Goal: Information Seeking & Learning: Learn about a topic

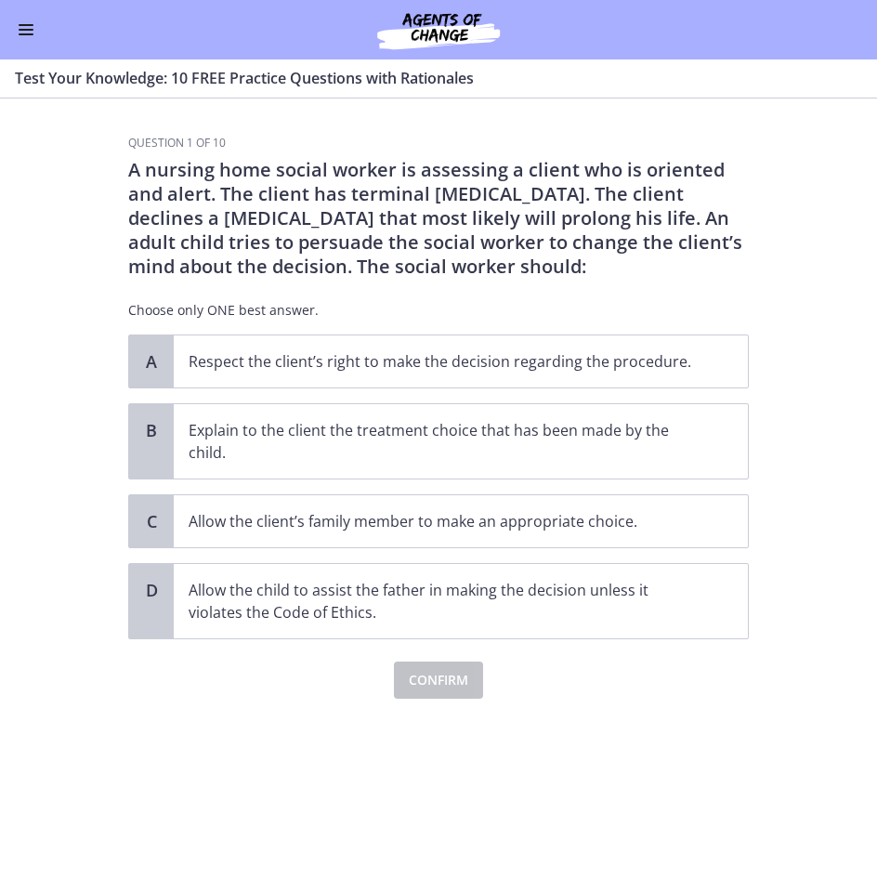
drag, startPoint x: 821, startPoint y: 227, endPoint x: 796, endPoint y: 95, distance: 134.3
click at [821, 227] on section "Question 1 of 10 A nursing home social worker is assessing a client who is orie…" at bounding box center [438, 488] width 877 height 780
drag, startPoint x: 57, startPoint y: 236, endPoint x: 60, endPoint y: 219, distance: 17.1
click at [60, 219] on section "Question 1 of 10 A nursing home social worker is assessing a client who is orie…" at bounding box center [438, 488] width 877 height 780
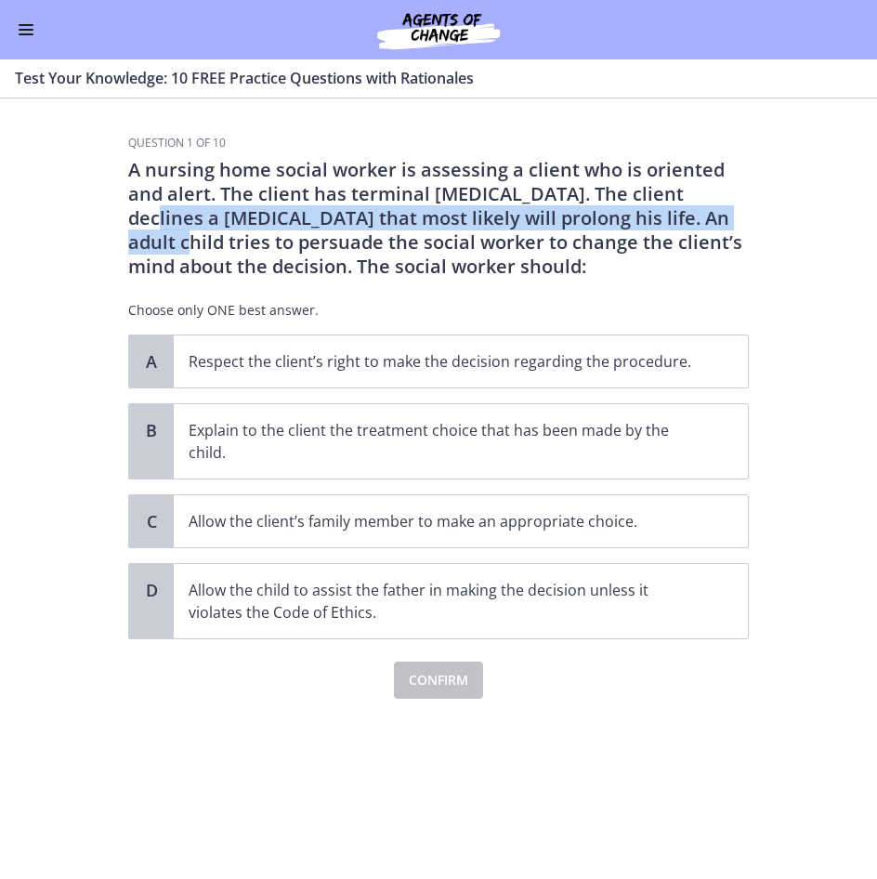
click at [26, 33] on button "Enable menu" at bounding box center [26, 30] width 22 height 22
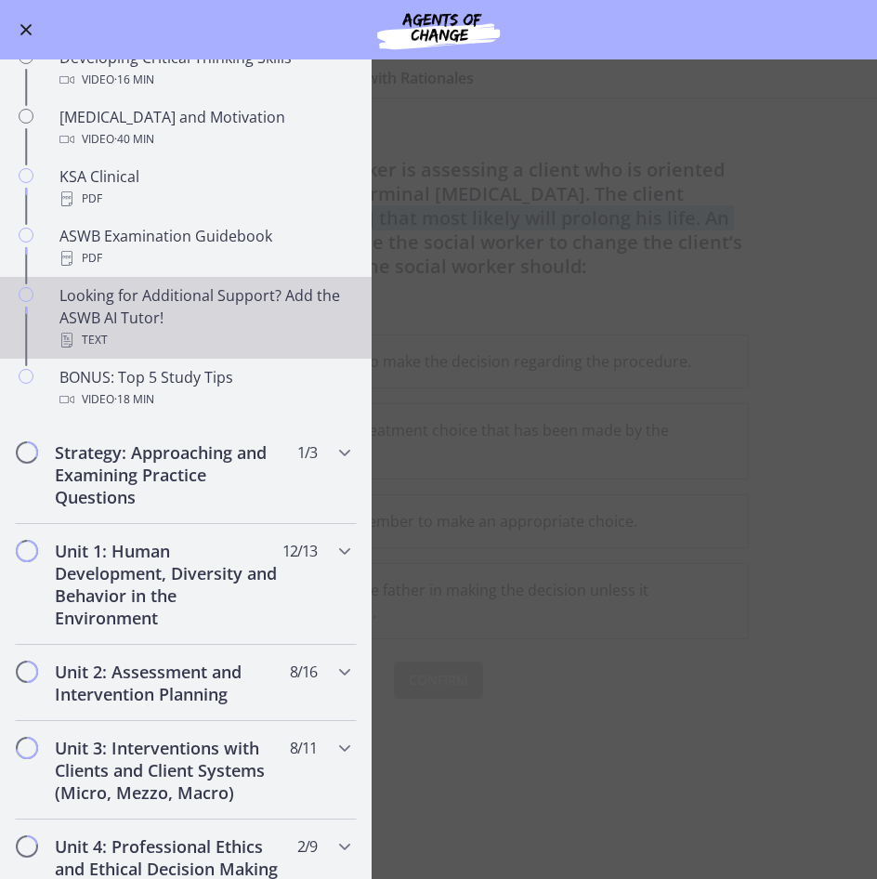
scroll to position [836, 0]
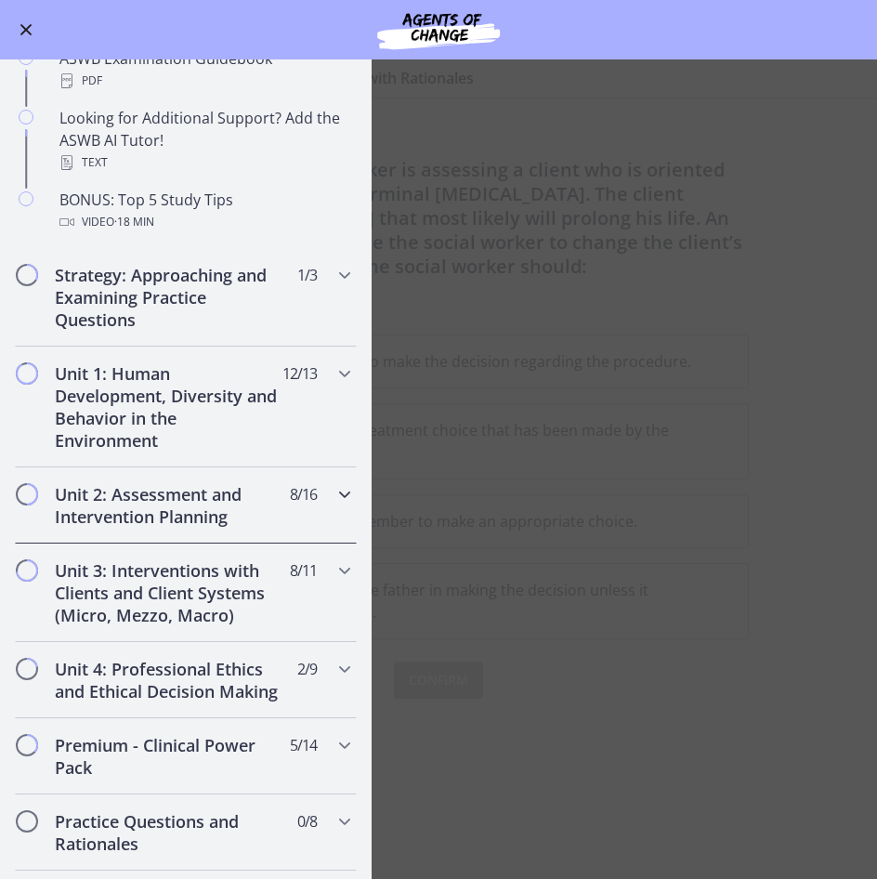
click at [266, 518] on h2 "Unit 2: Assessment and Intervention Planning" at bounding box center [168, 505] width 227 height 45
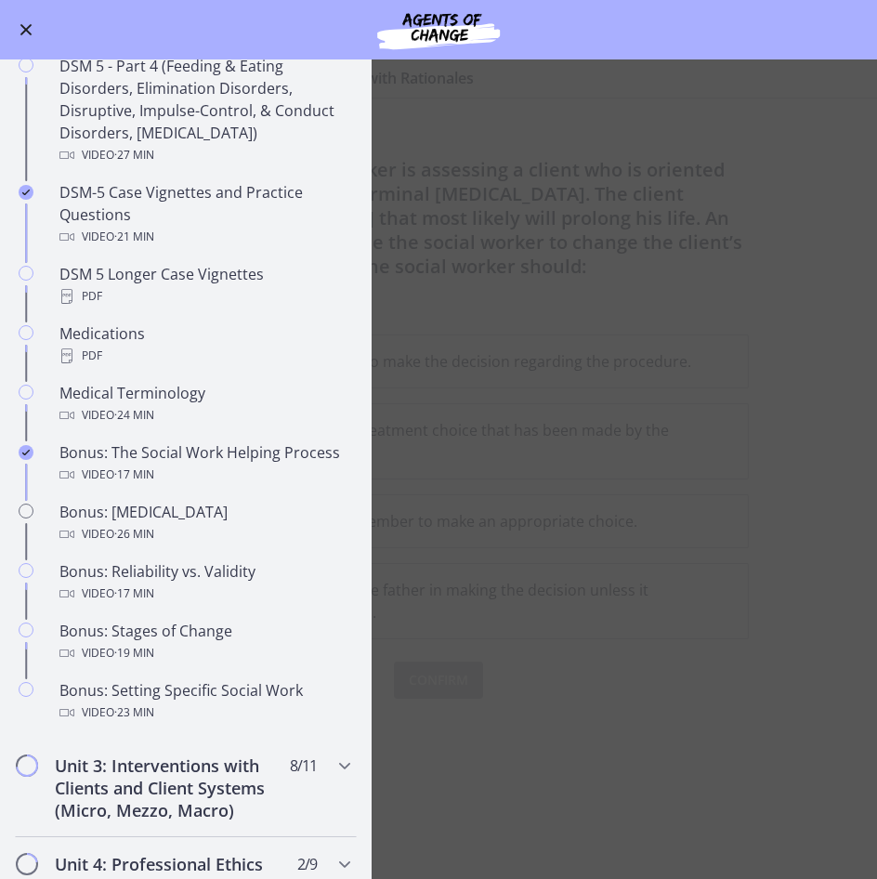
scroll to position [1115, 0]
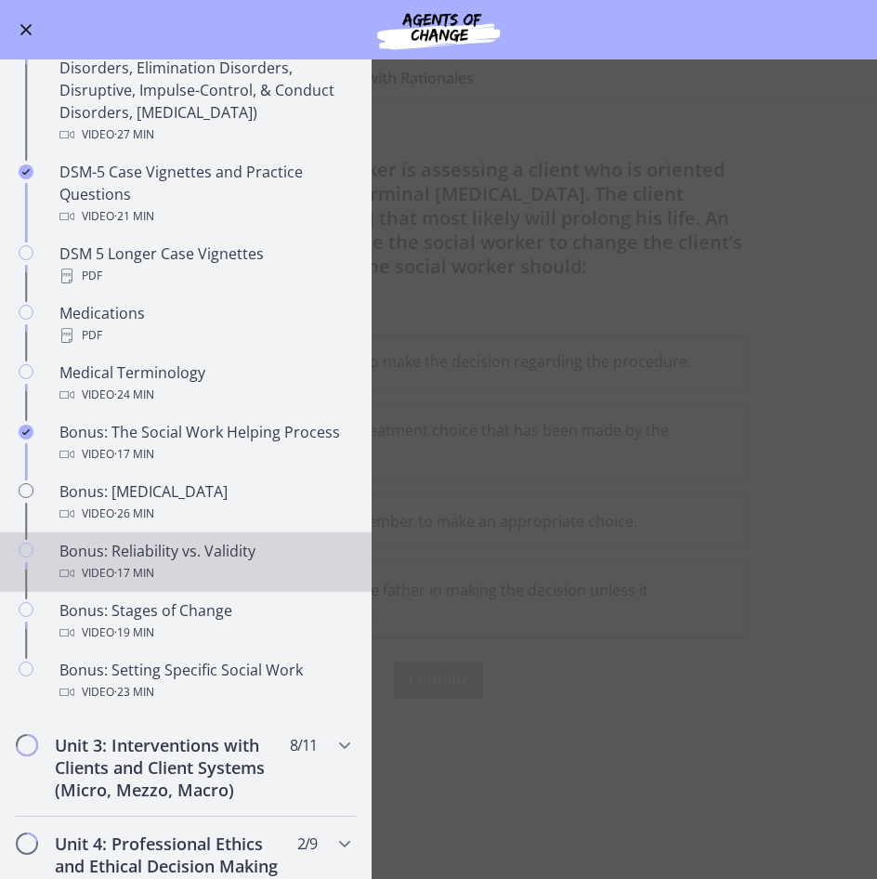
click at [223, 556] on div "Bonus: Reliability vs. Validity Video · 17 min" at bounding box center [204, 562] width 290 height 45
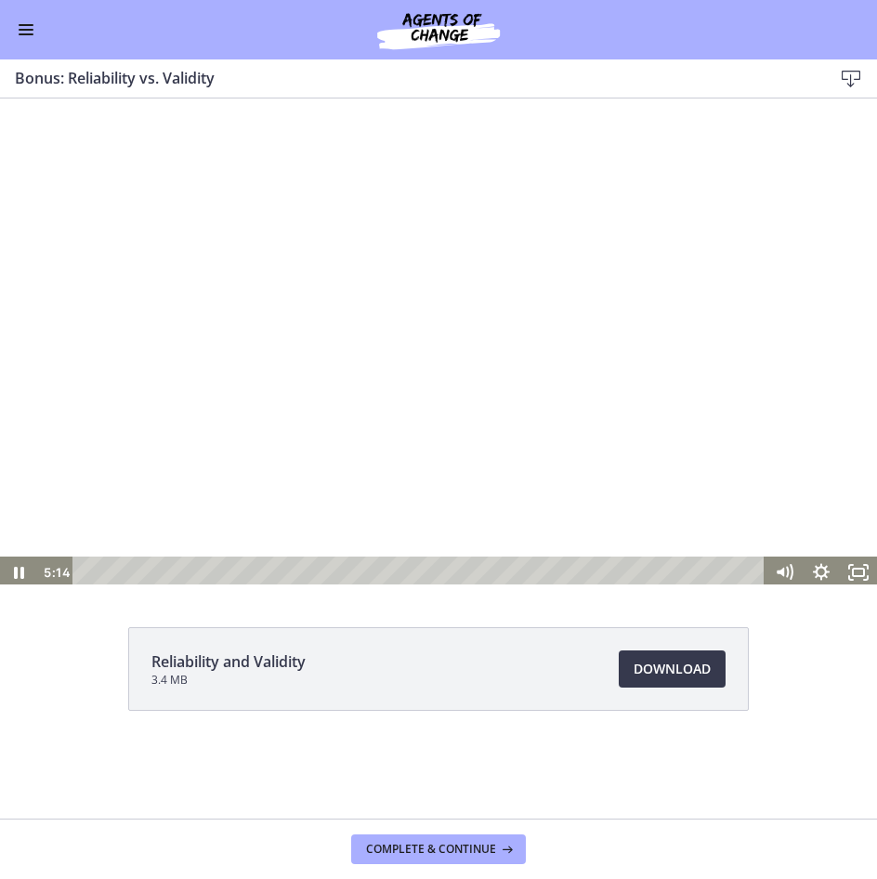
click at [589, 368] on div at bounding box center [438, 341] width 877 height 493
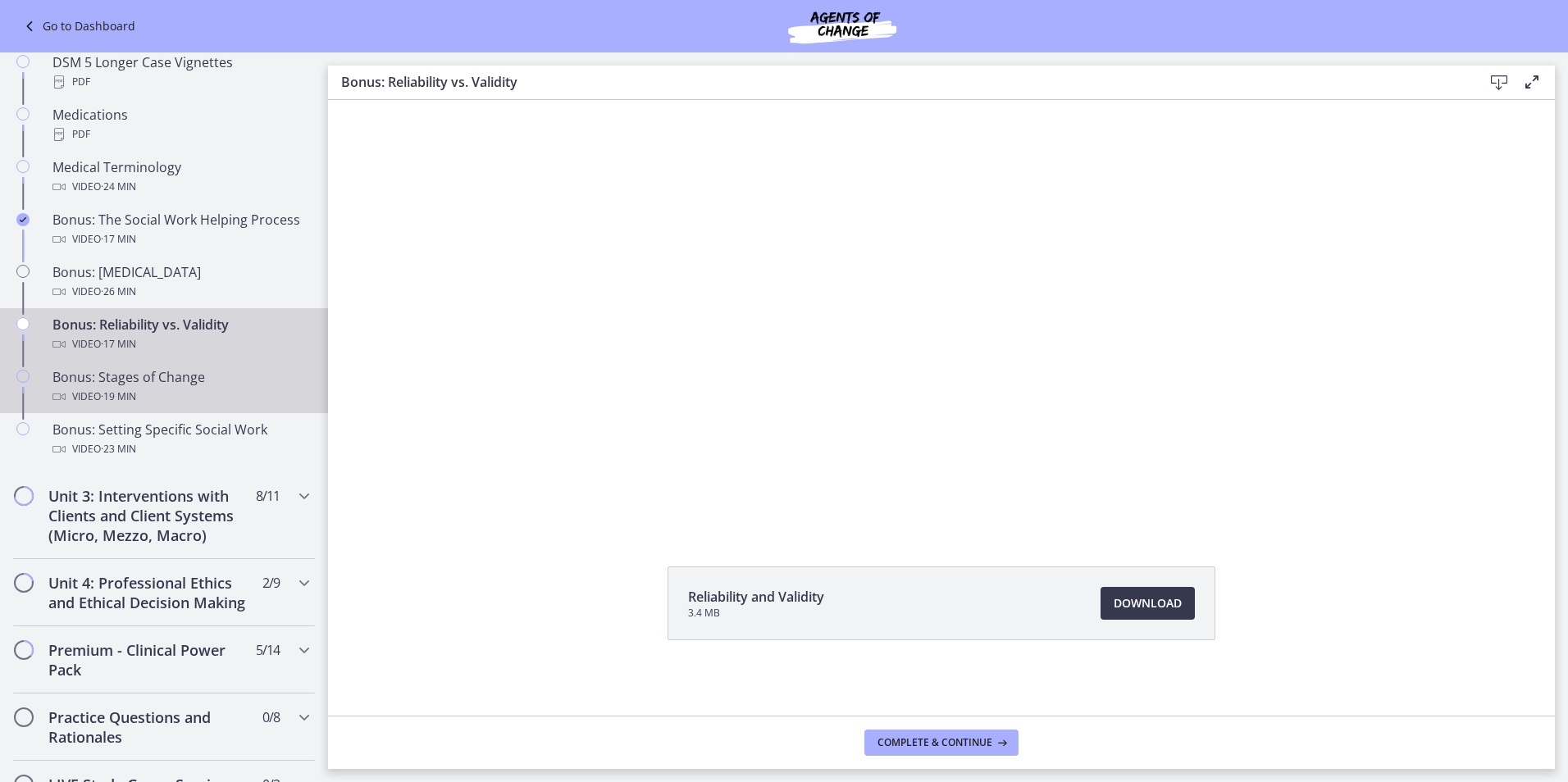
scroll to position [1234, 0]
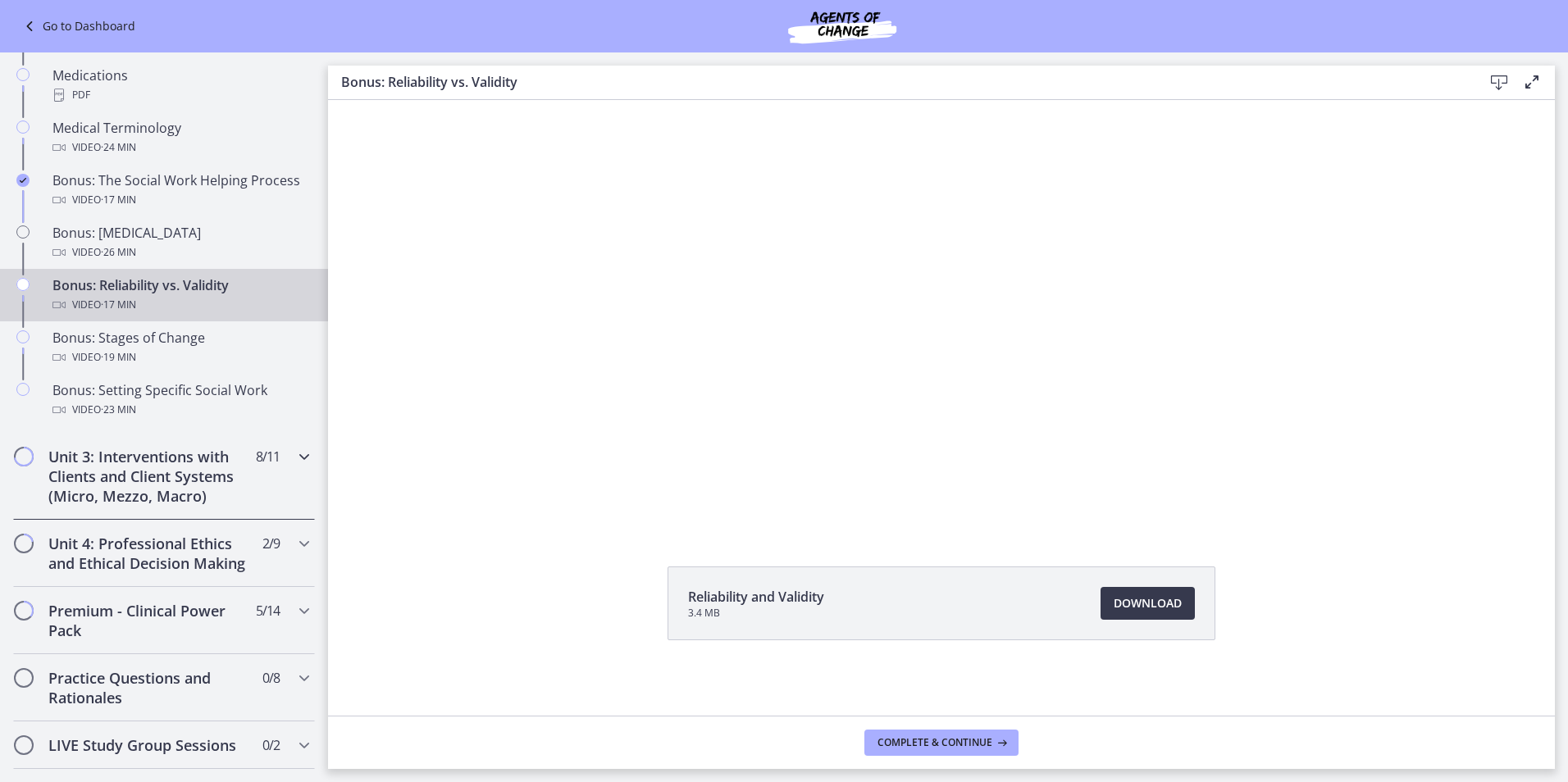
click at [259, 465] on span "8 / 11 Completed" at bounding box center [268, 456] width 24 height 19
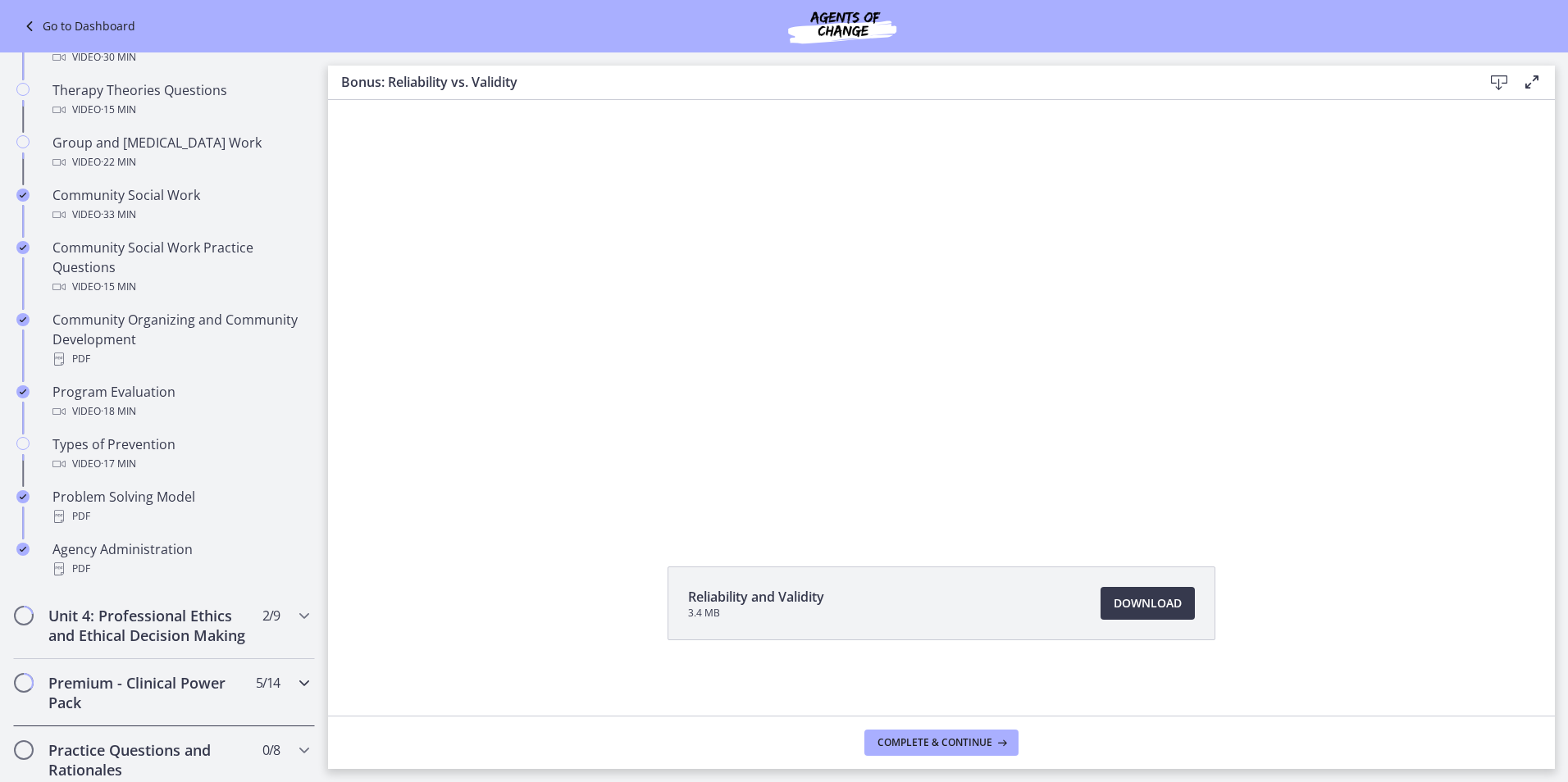
scroll to position [496, 0]
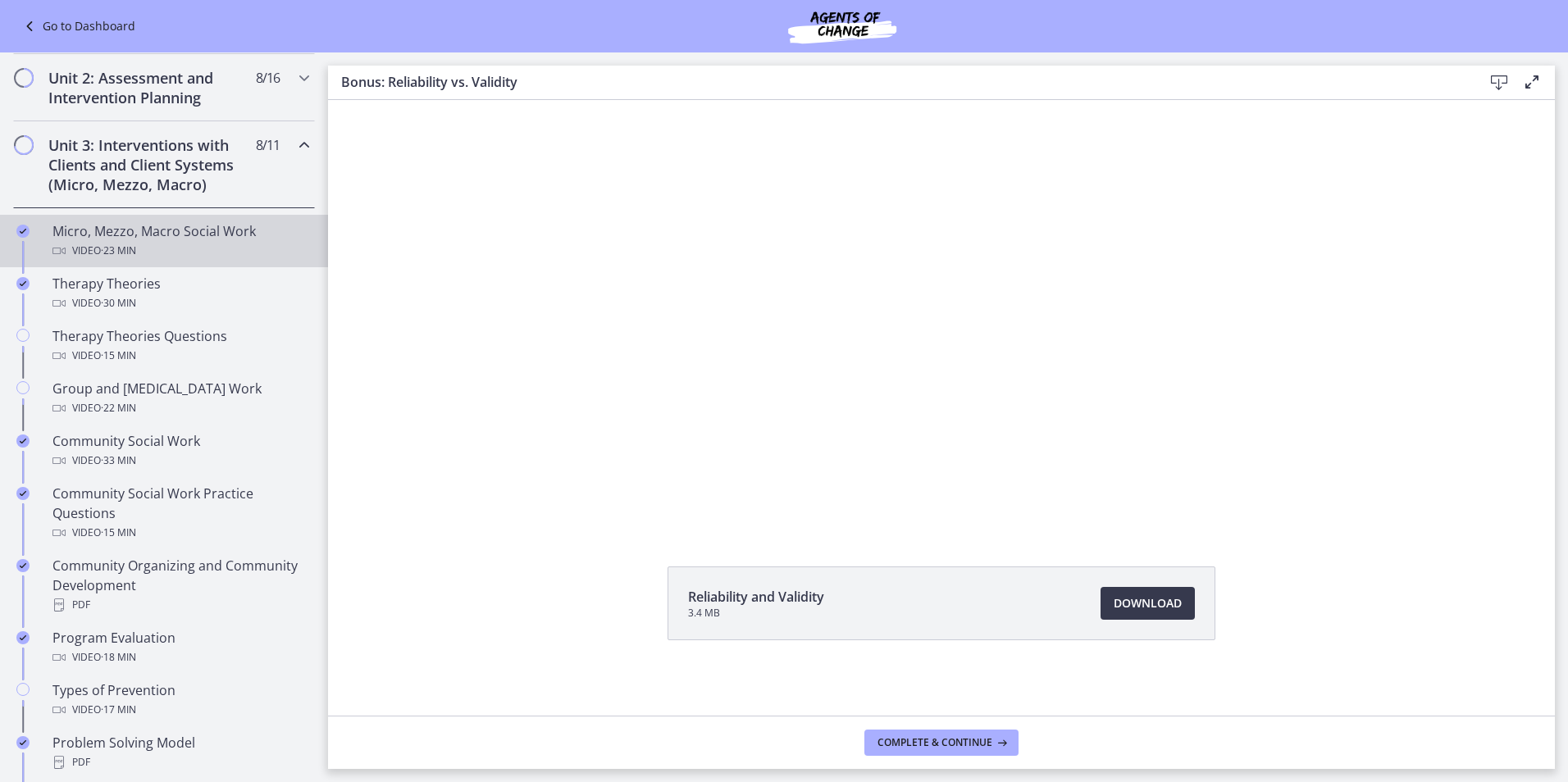
click at [227, 230] on div "Micro, Mezzo, Macro Social Work Video · 23 min" at bounding box center [180, 241] width 256 height 40
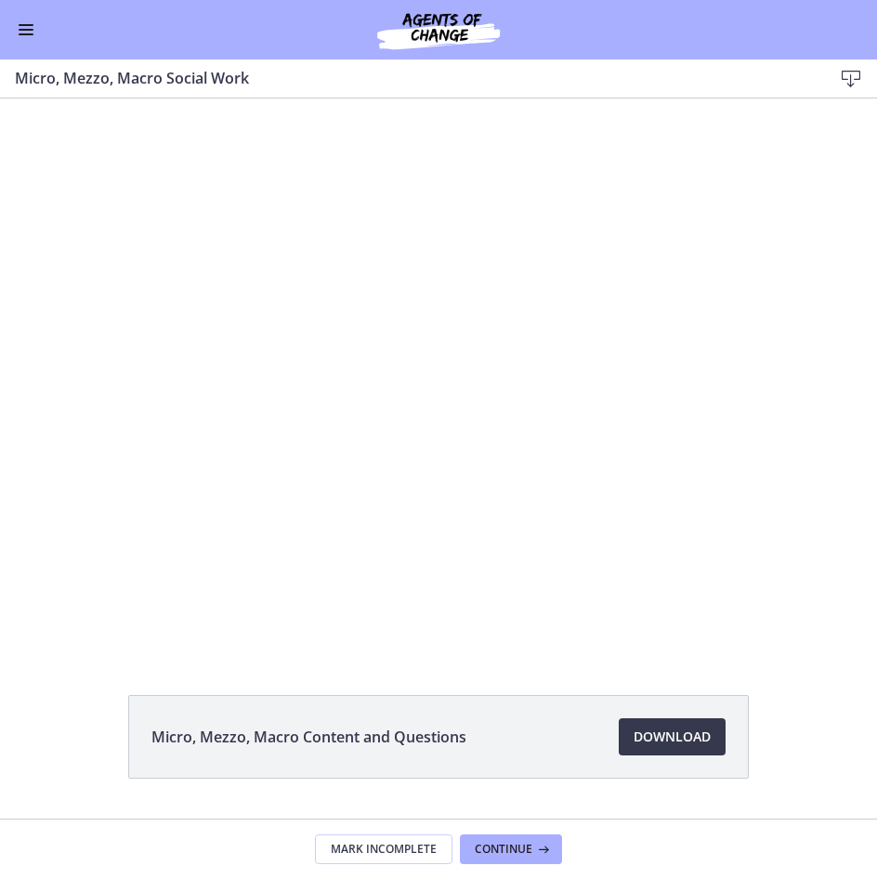
scroll to position [557, 0]
click at [153, 656] on div "Micro, Mezzo, Macro Content and Questions Download Opens in a new window" at bounding box center [438, 458] width 877 height 720
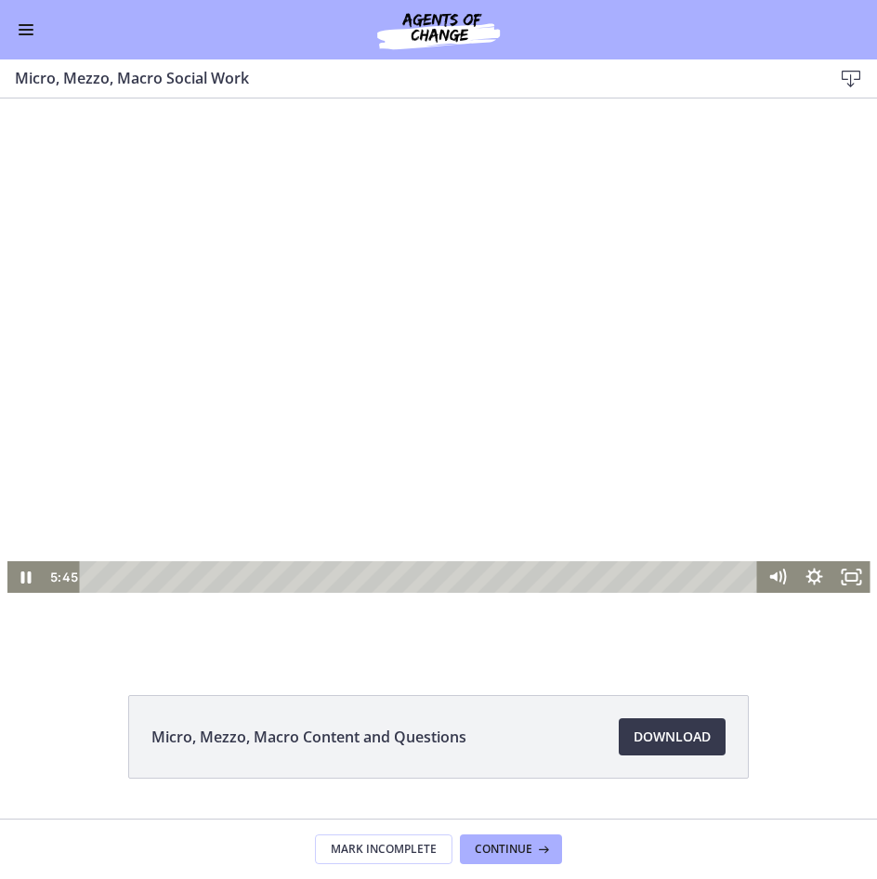
click at [688, 416] on div at bounding box center [438, 375] width 863 height 434
click at [97, 576] on div "0:21" at bounding box center [422, 577] width 656 height 32
click at [14, 572] on icon "Play Video" at bounding box center [27, 576] width 45 height 38
click at [350, 363] on div at bounding box center [438, 375] width 863 height 434
click at [343, 363] on div at bounding box center [438, 375] width 863 height 434
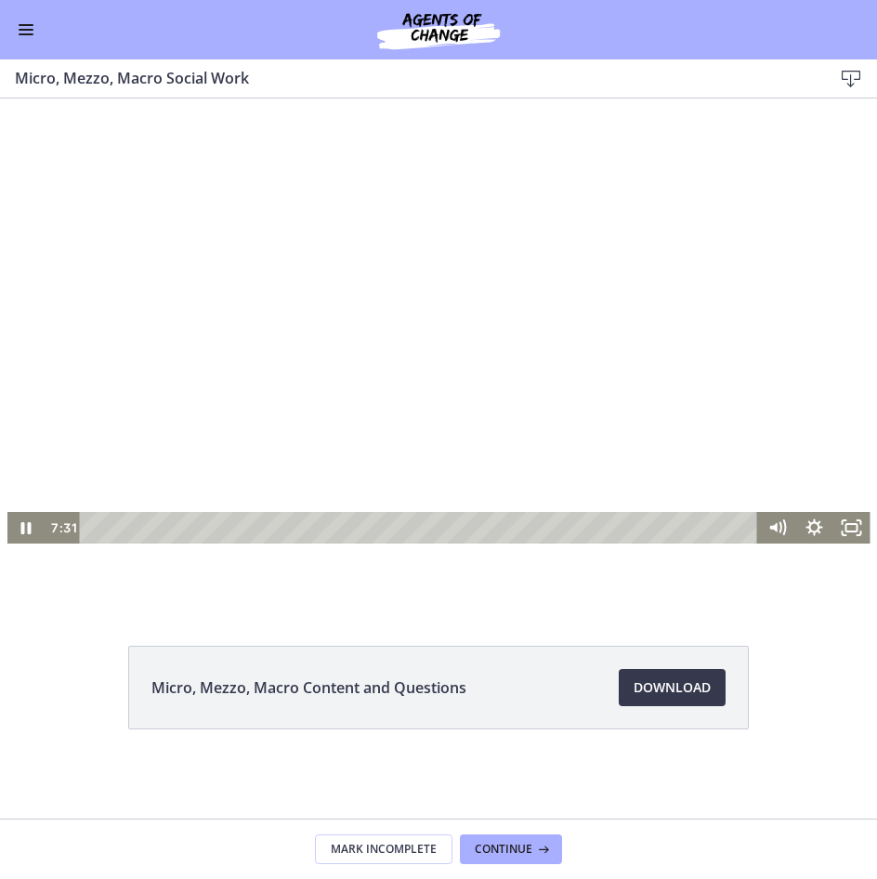
scroll to position [0, 0]
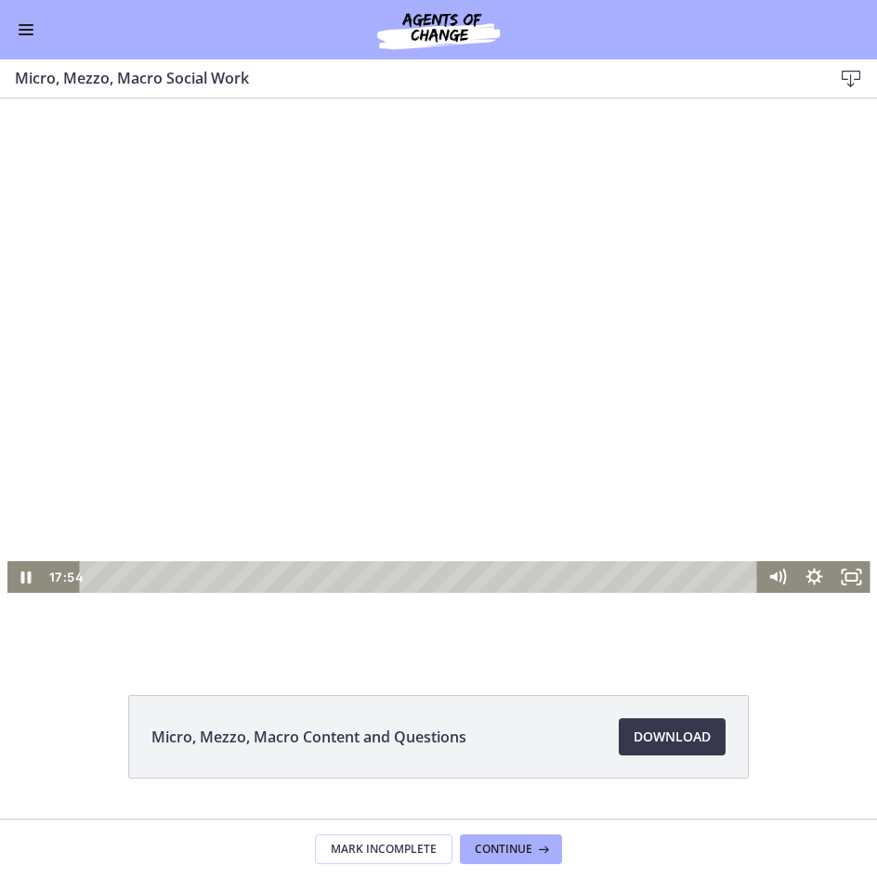
click at [721, 382] on div at bounding box center [438, 375] width 863 height 434
click at [380, 377] on div at bounding box center [438, 375] width 863 height 434
click at [439, 408] on div at bounding box center [438, 375] width 863 height 434
click at [434, 510] on div at bounding box center [438, 375] width 863 height 434
click at [493, 844] on span "Continue" at bounding box center [504, 849] width 58 height 15
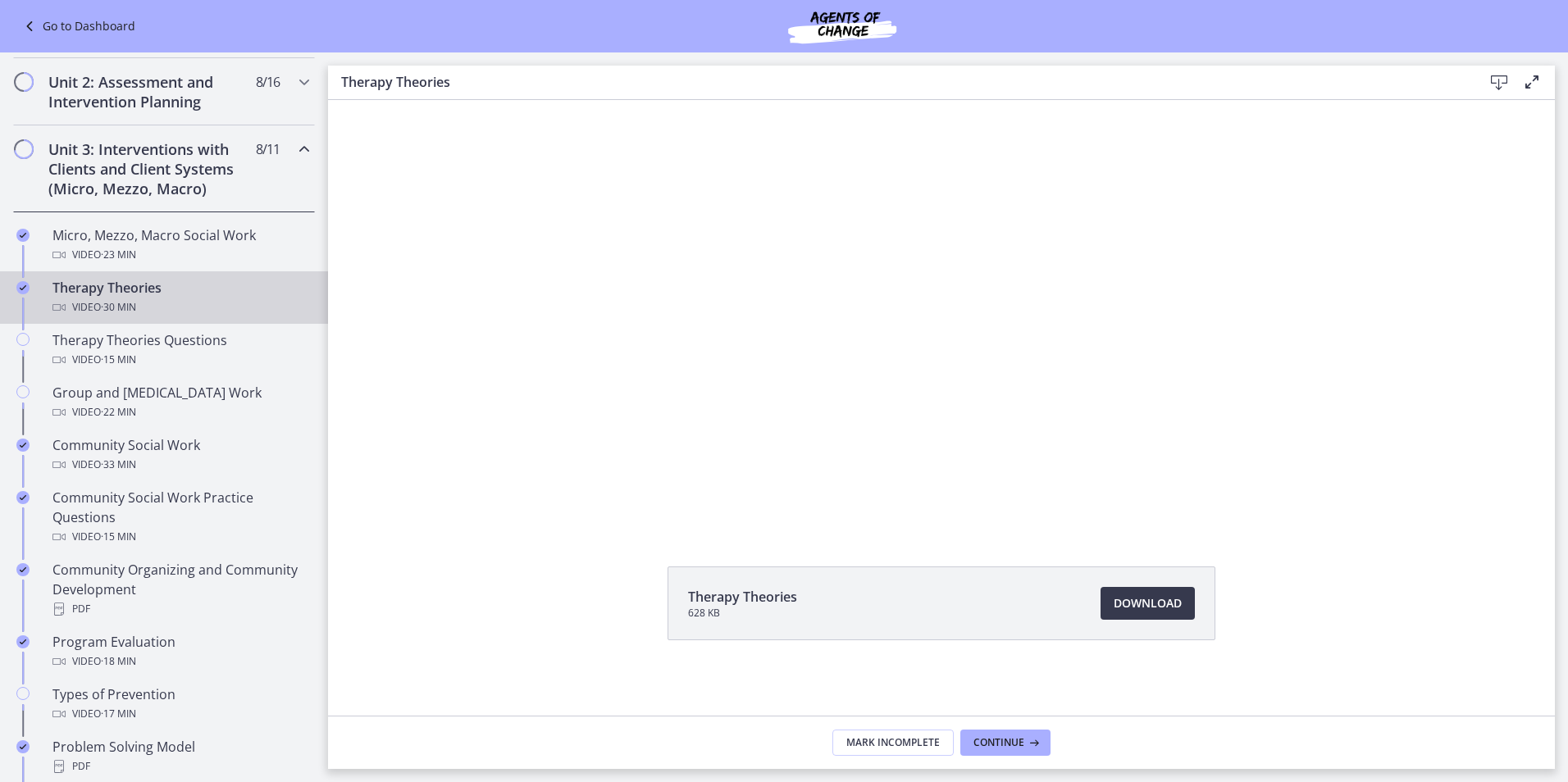
scroll to position [496, 0]
click at [787, 408] on div at bounding box center [940, 315] width 898 height 505
click at [946, 372] on div at bounding box center [940, 315] width 898 height 505
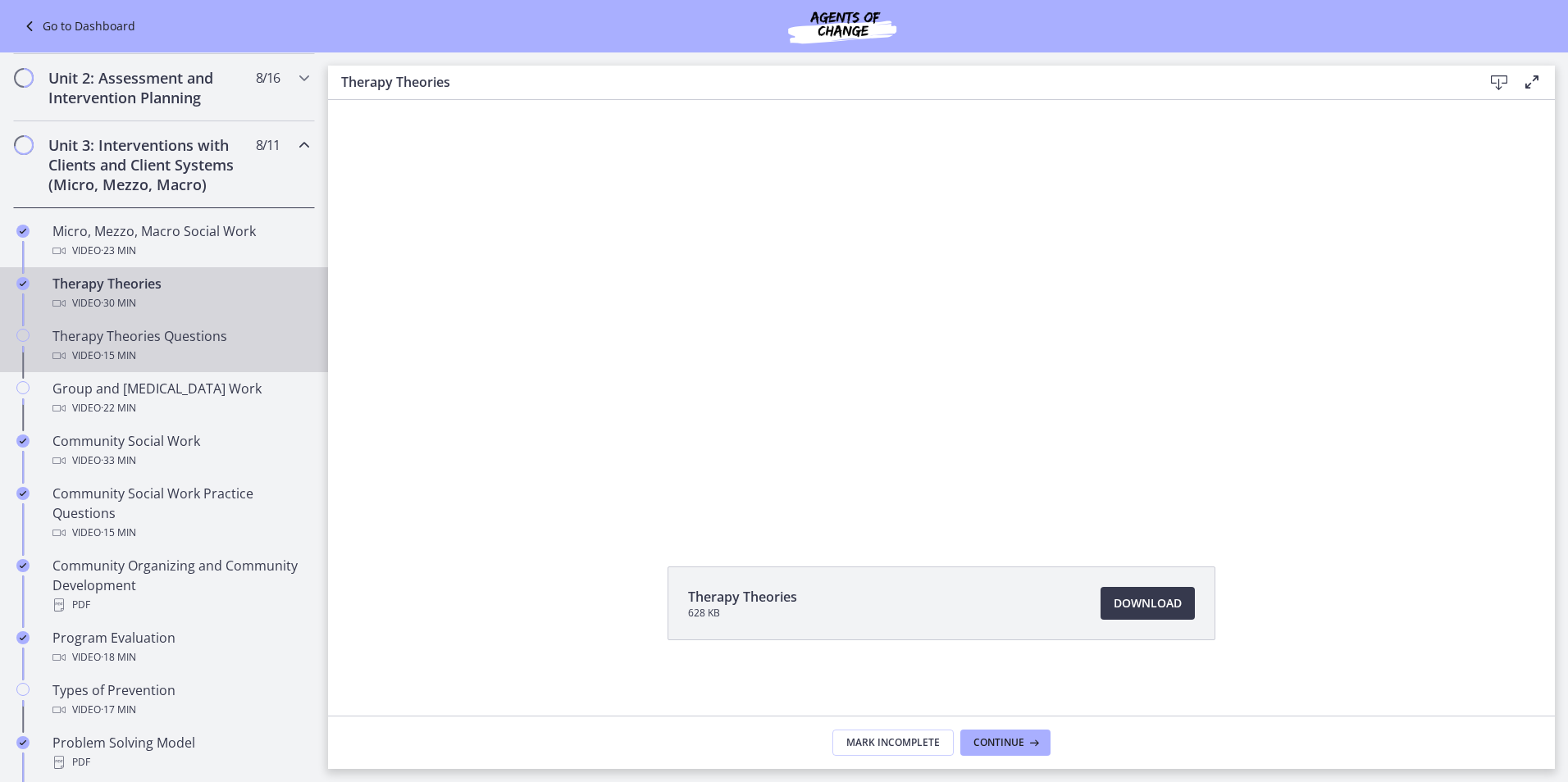
click at [131, 357] on span "· 15 min" at bounding box center [118, 356] width 35 height 19
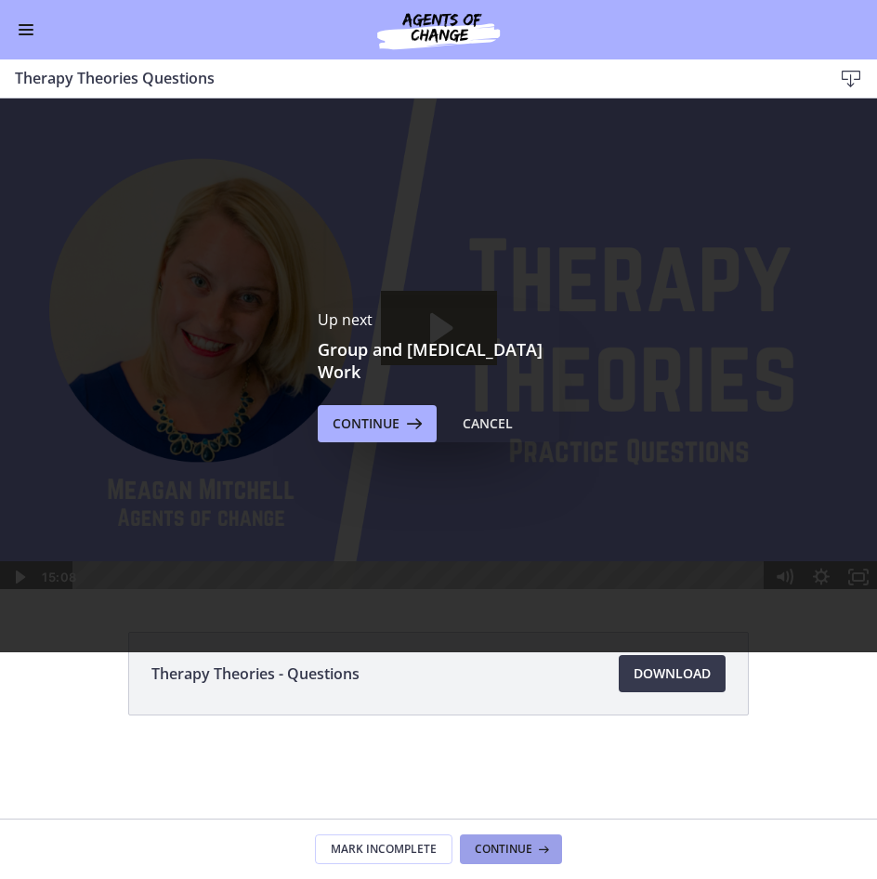
click at [509, 850] on span "Continue" at bounding box center [504, 849] width 58 height 15
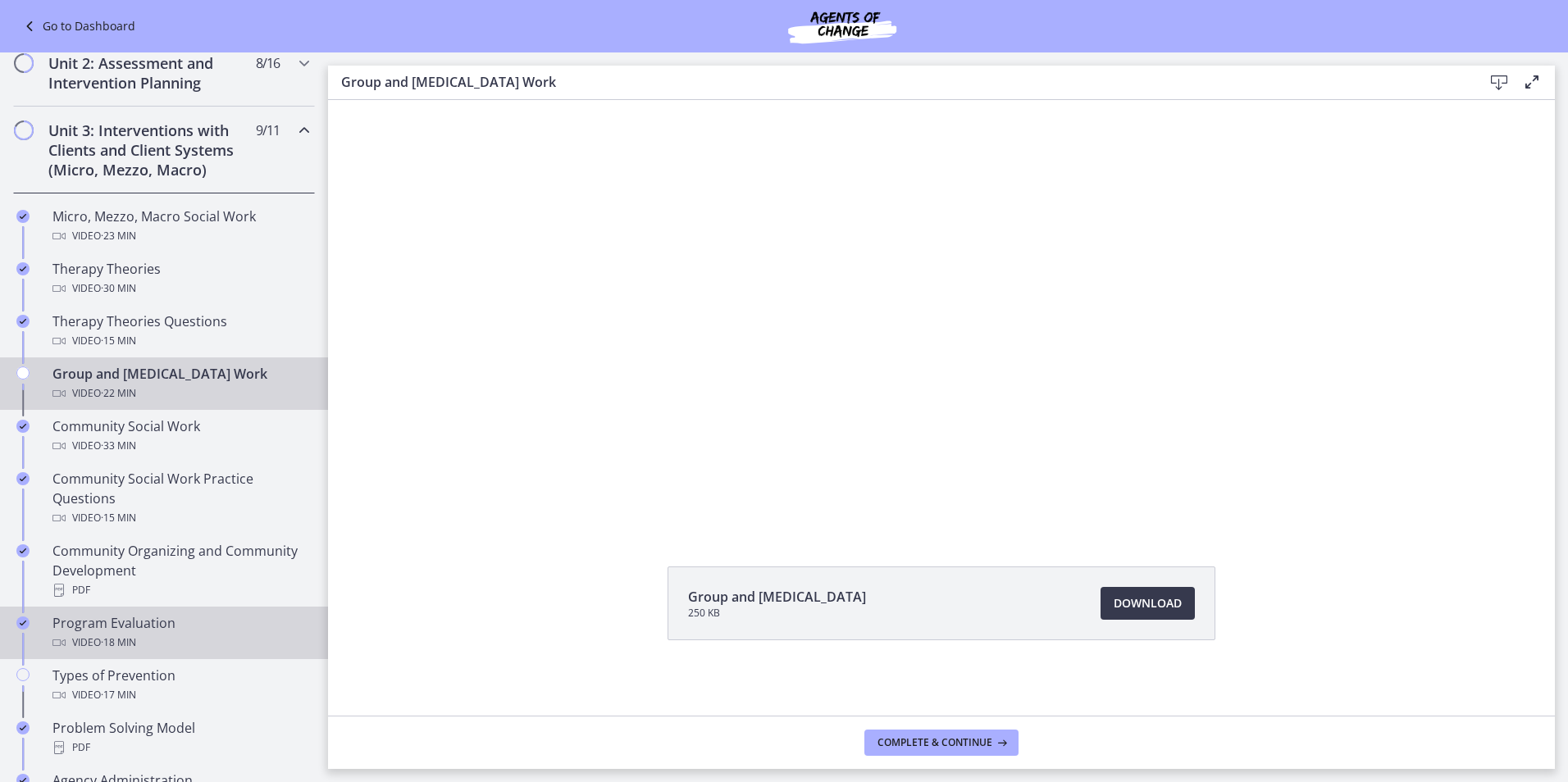
scroll to position [496, 0]
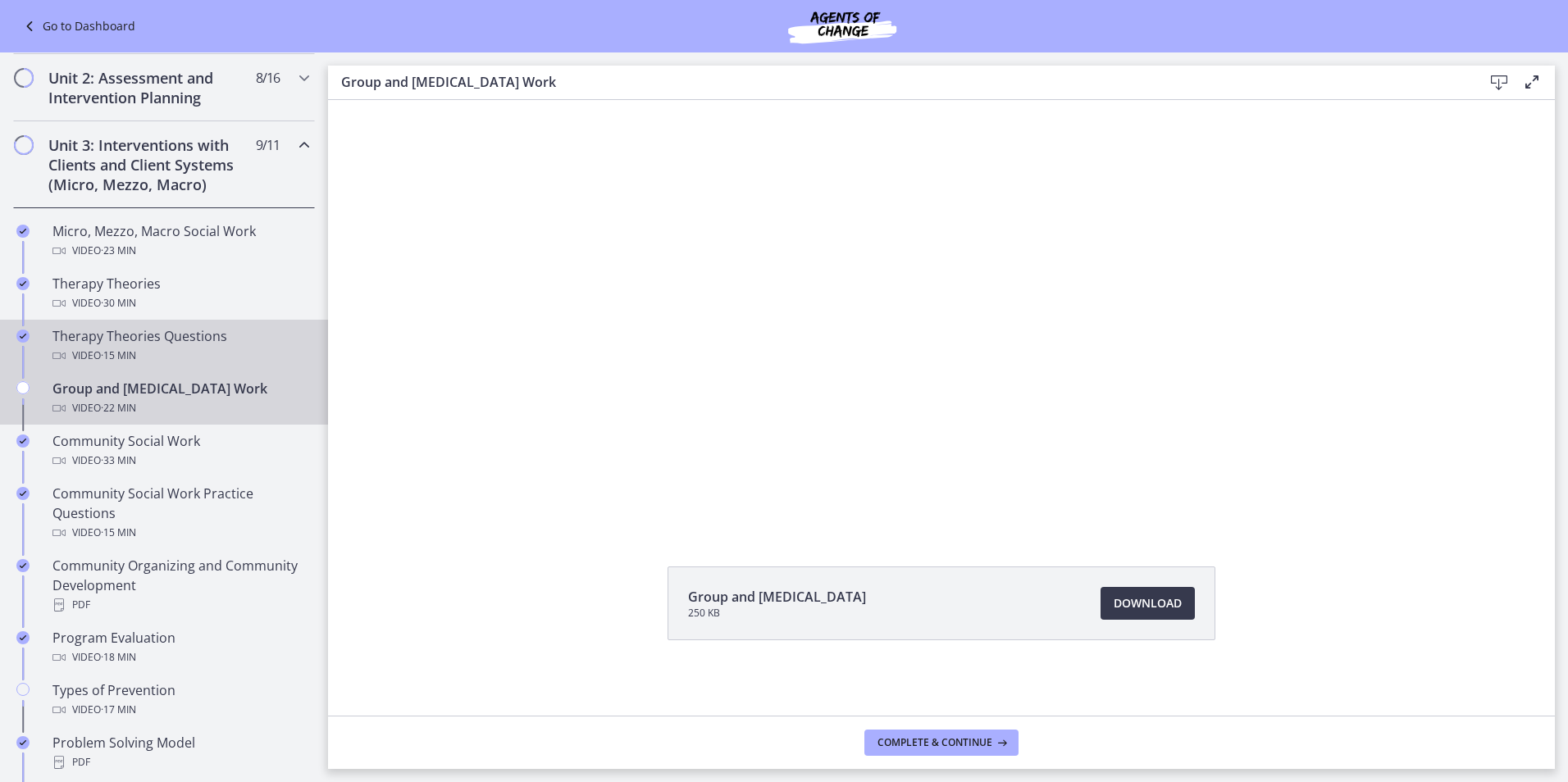
click at [175, 342] on div "Therapy Theories Questions Video · 15 min" at bounding box center [180, 346] width 256 height 40
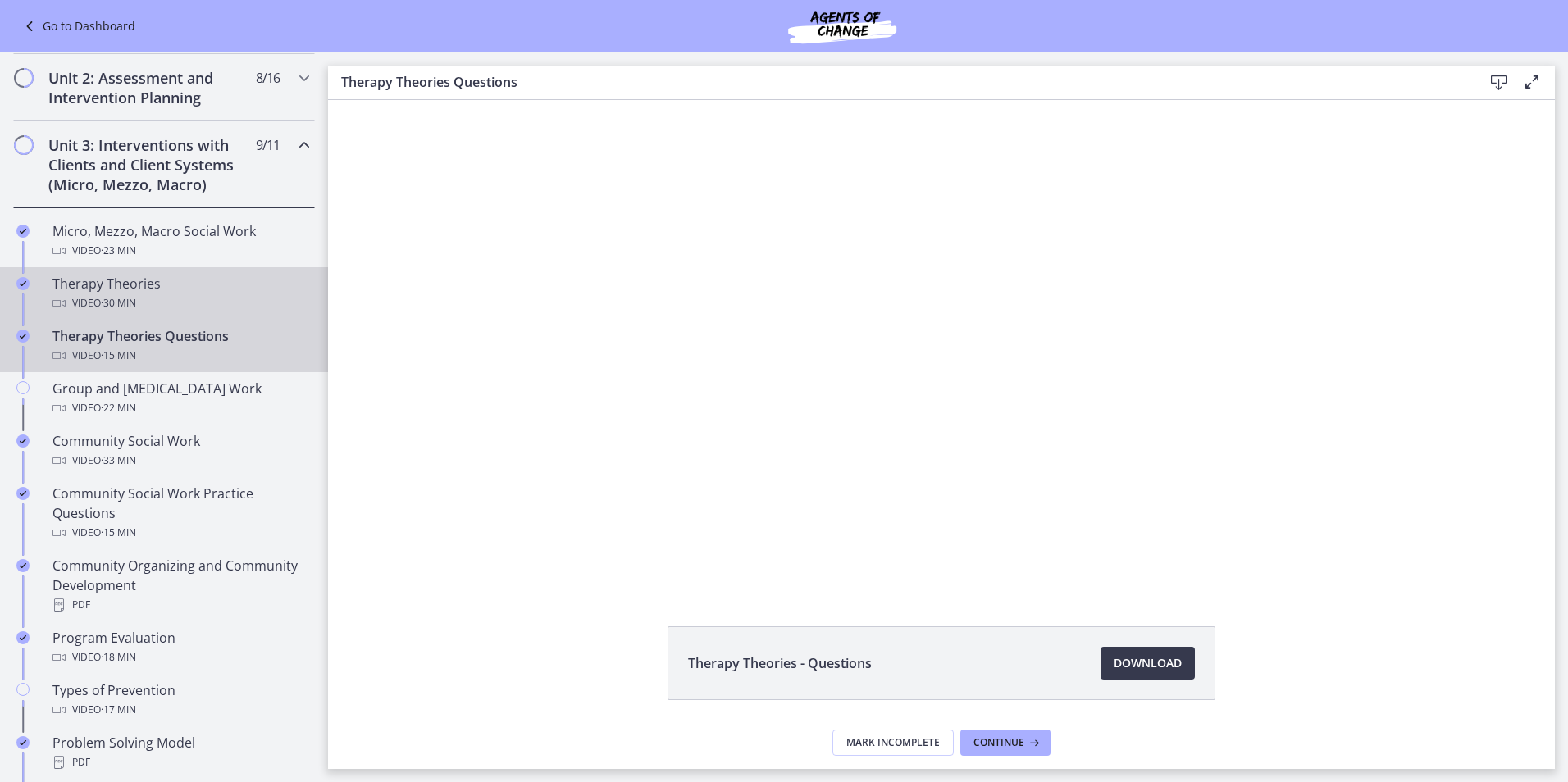
click at [176, 287] on div "Therapy Theories Video · 30 min" at bounding box center [180, 293] width 256 height 40
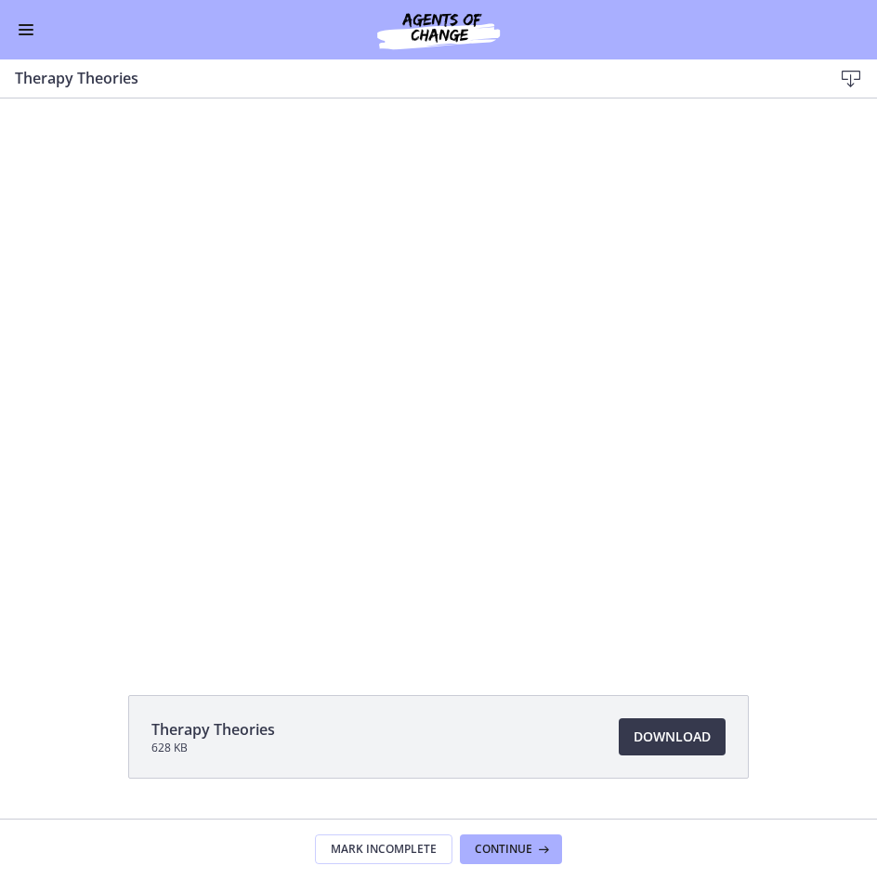
scroll to position [557, 0]
click at [364, 669] on div "Therapy Theories 628 KB Download Opens in a new window" at bounding box center [438, 458] width 877 height 720
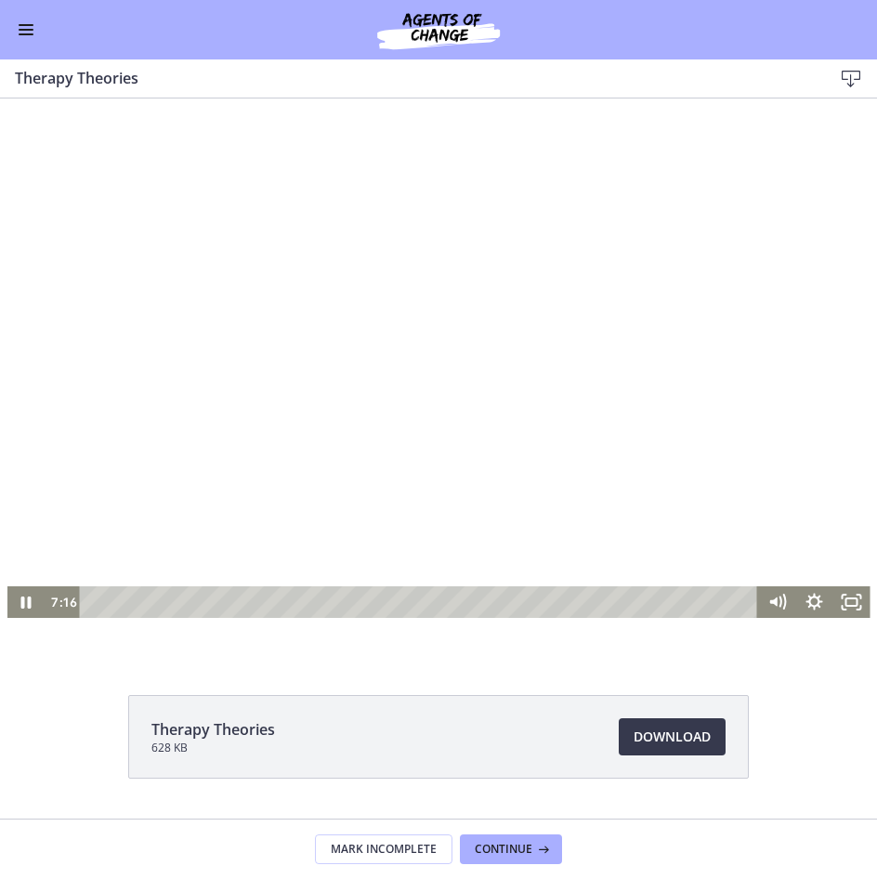
click at [304, 367] on div at bounding box center [438, 376] width 863 height 486
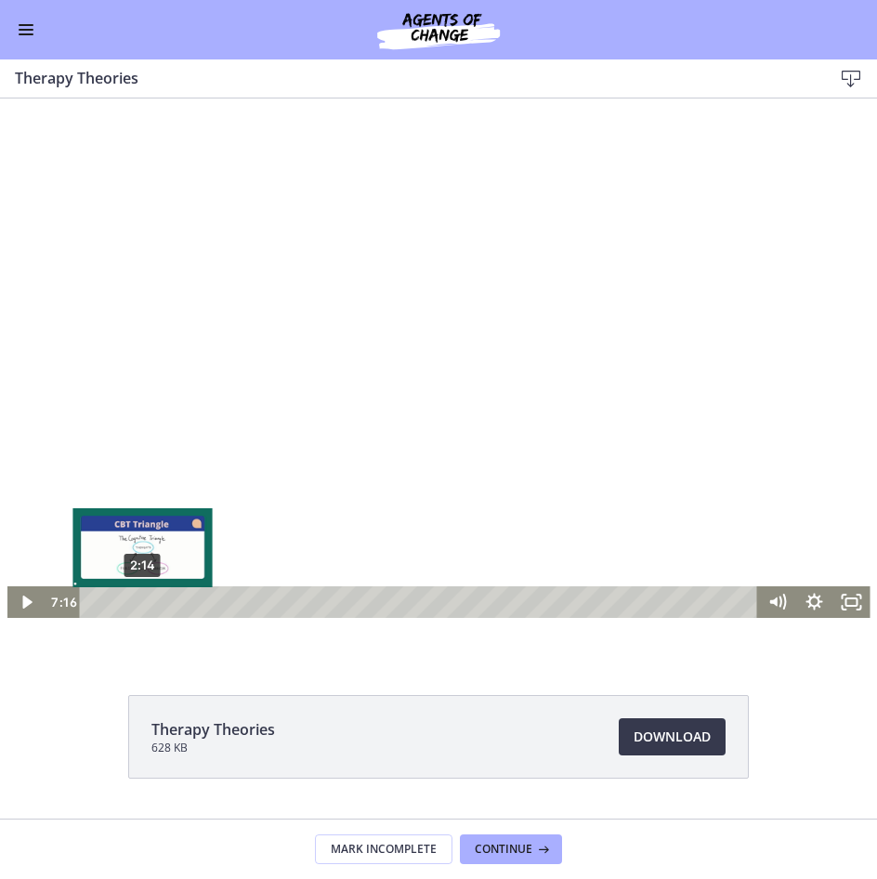
click at [136, 602] on div "2:14" at bounding box center [422, 602] width 656 height 32
click at [120, 601] on div "1:31" at bounding box center [422, 602] width 656 height 32
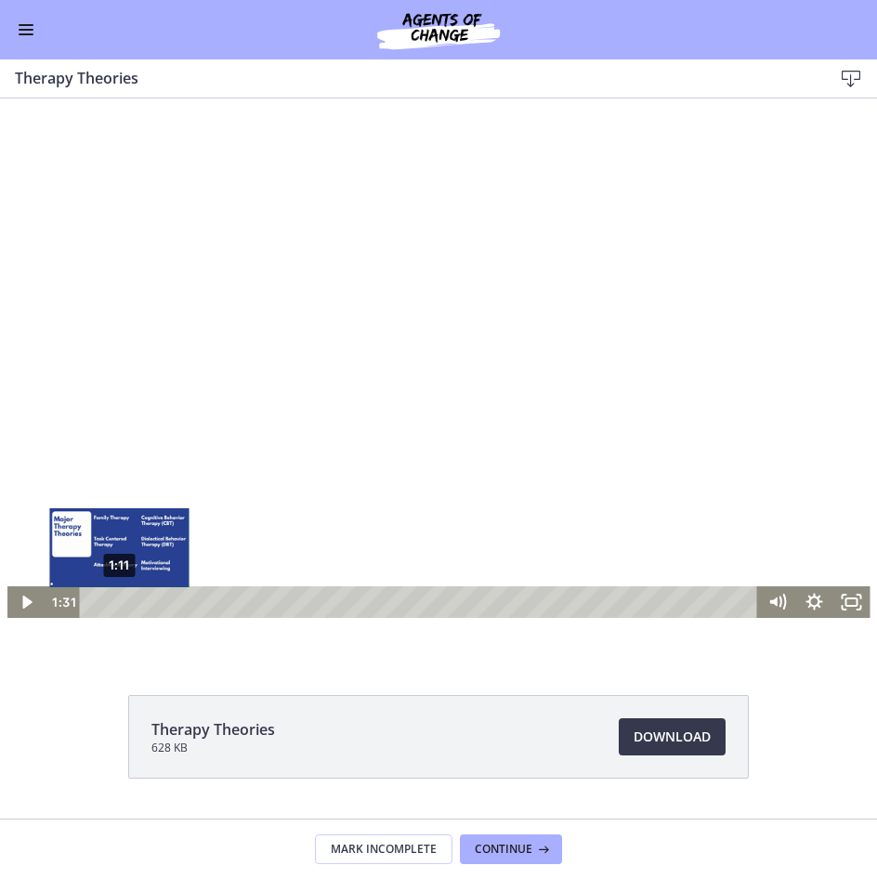
click at [112, 602] on div "1:11" at bounding box center [422, 602] width 656 height 32
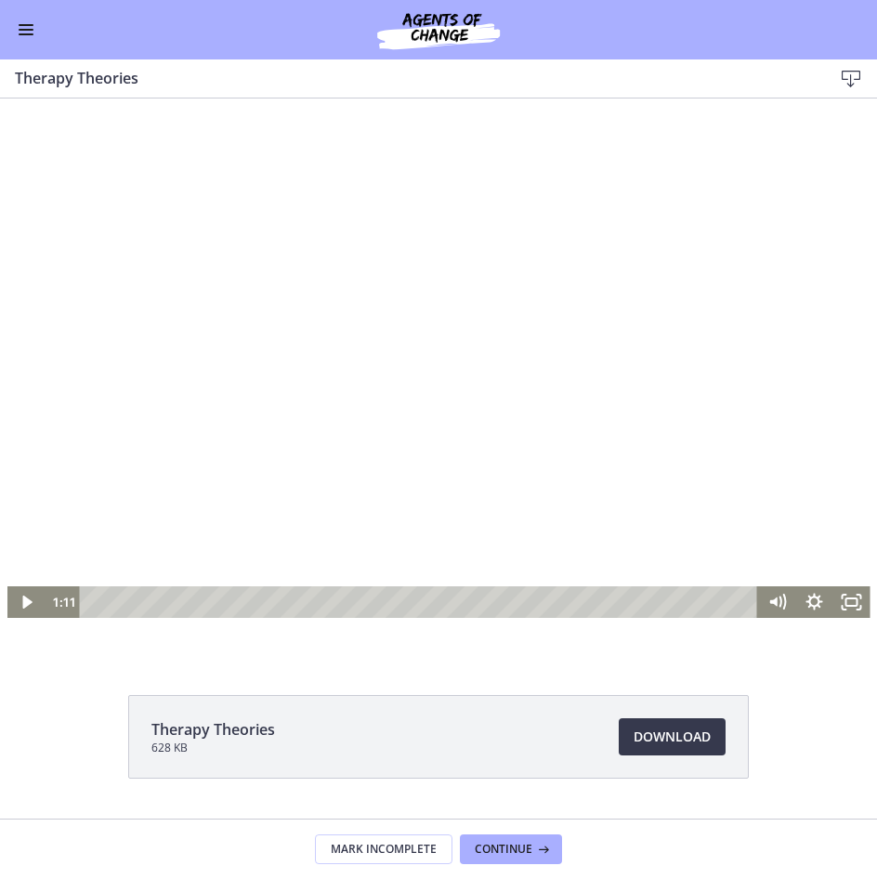
click at [187, 478] on div at bounding box center [438, 376] width 863 height 486
click at [448, 527] on div at bounding box center [438, 376] width 863 height 486
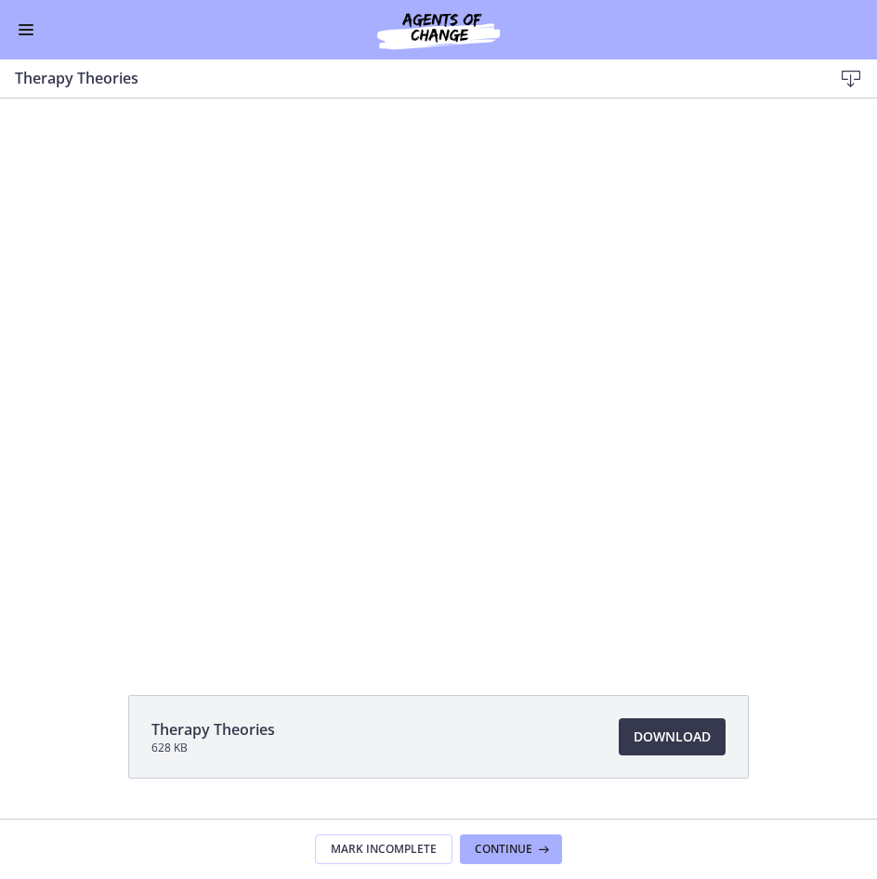
click at [449, 527] on div at bounding box center [438, 376] width 863 height 486
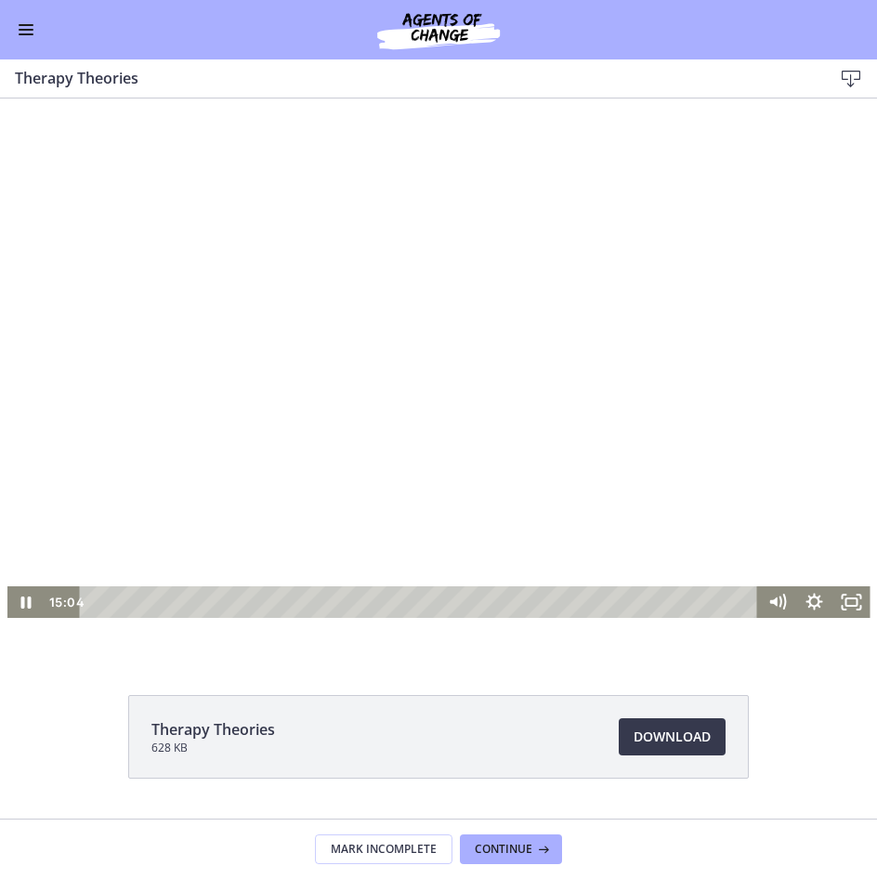
click at [518, 378] on div at bounding box center [438, 376] width 863 height 486
